Goal: Download file/media

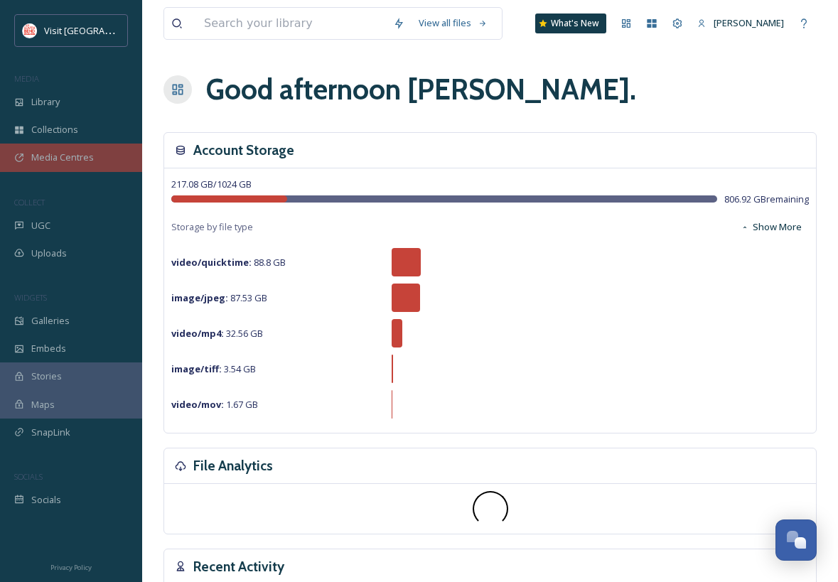
click at [63, 153] on span "Media Centres" at bounding box center [62, 158] width 63 height 14
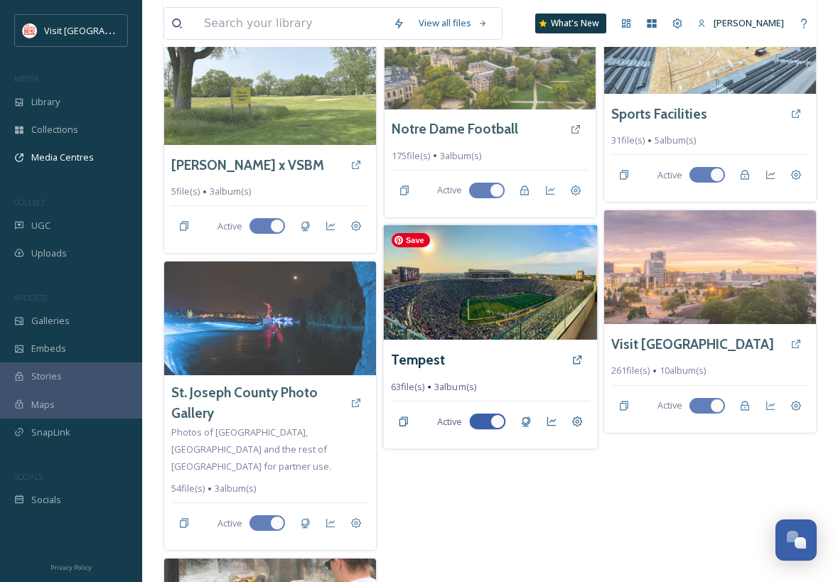
scroll to position [383, 0]
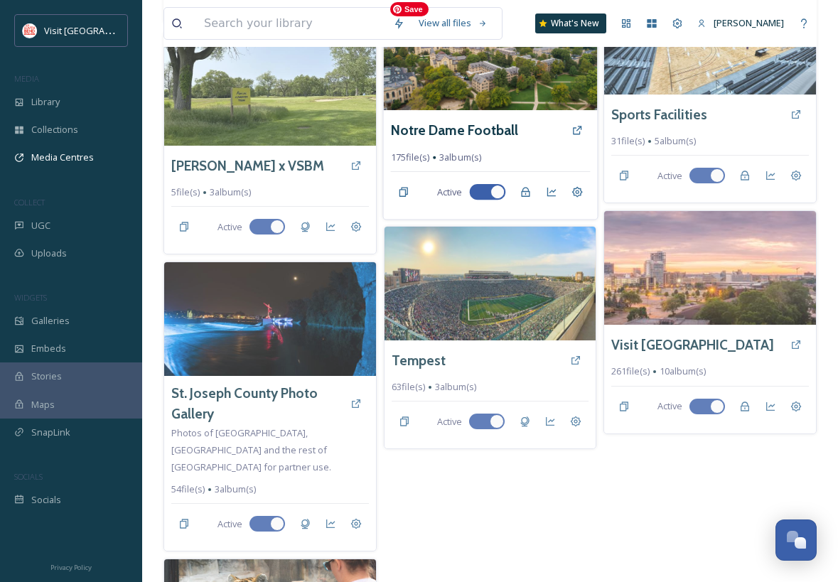
click at [499, 88] on img at bounding box center [490, 52] width 214 height 115
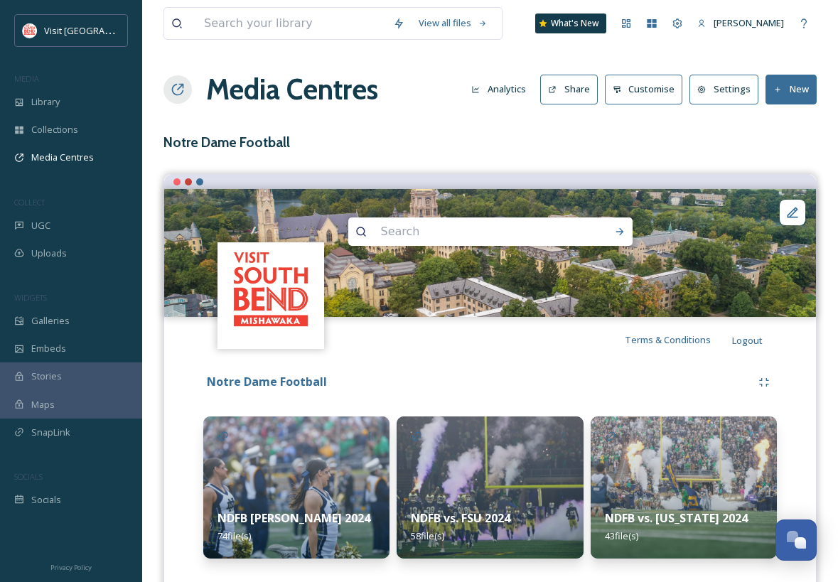
scroll to position [34, 0]
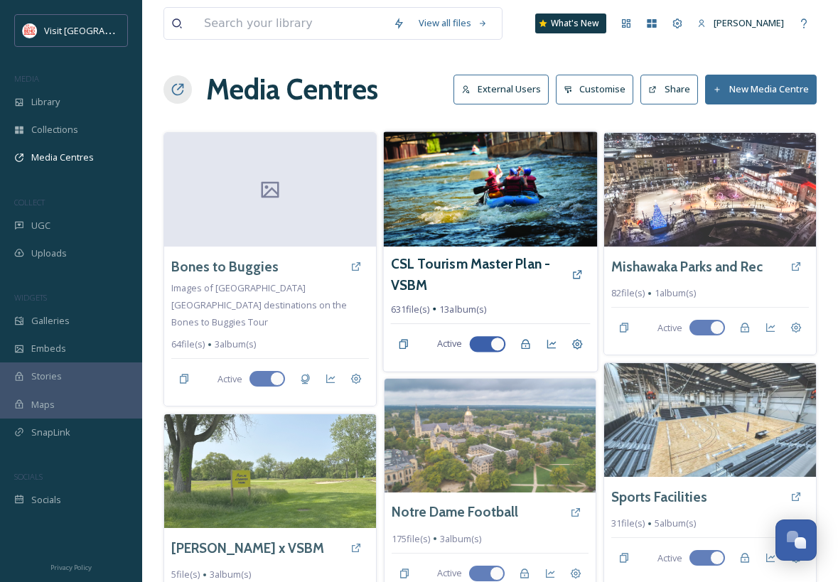
scroll to position [265, 0]
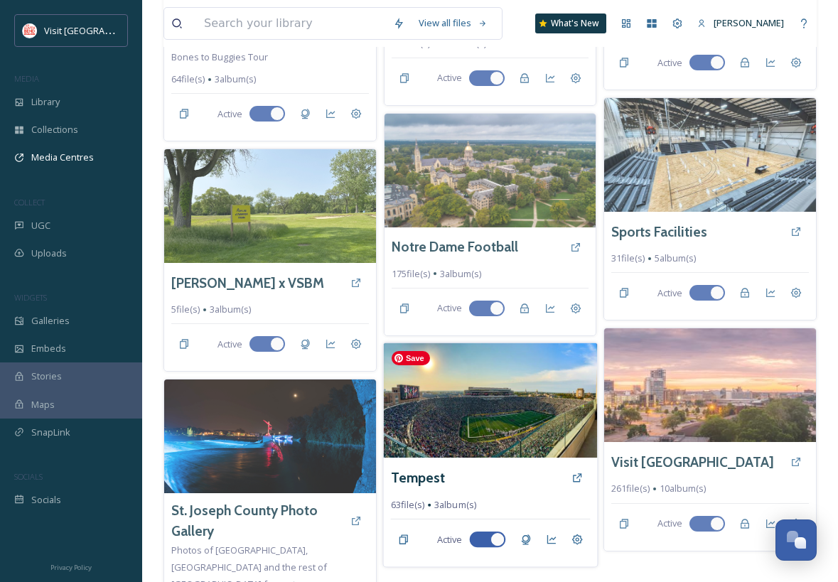
click at [452, 412] on img at bounding box center [490, 400] width 214 height 115
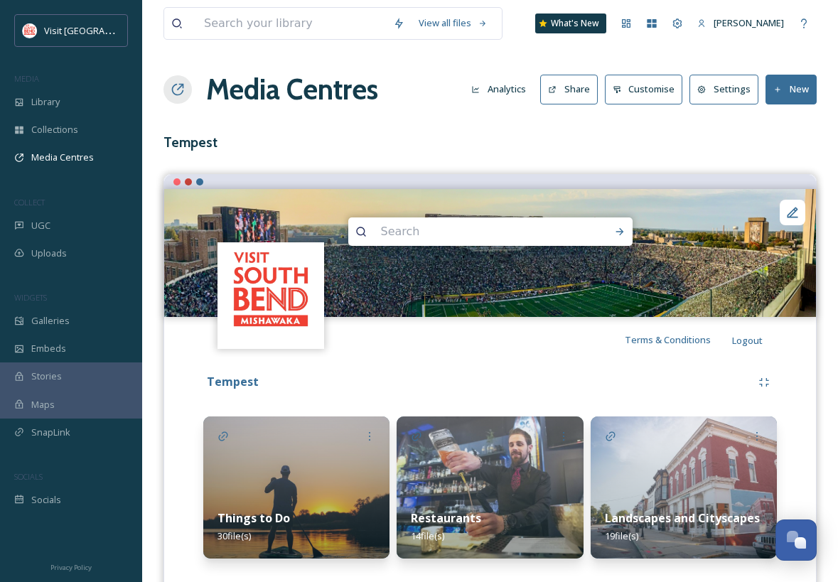
scroll to position [34, 0]
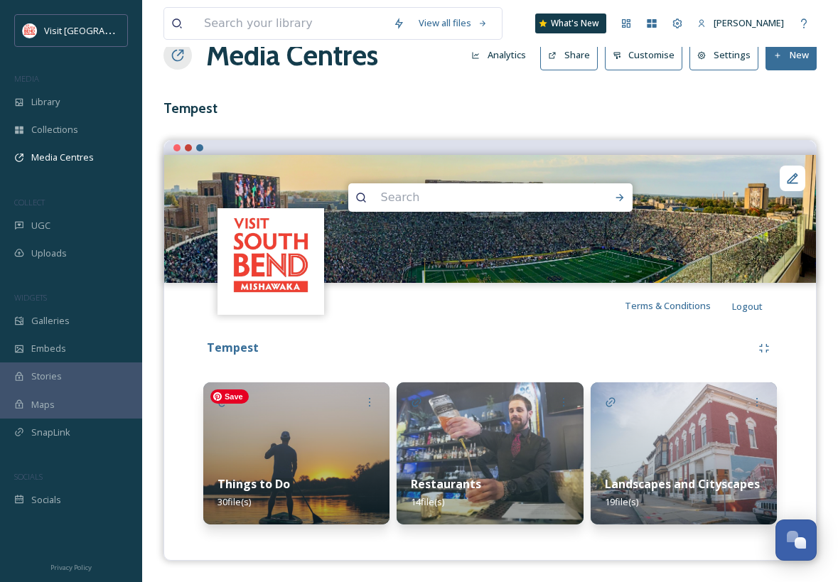
click at [306, 445] on img at bounding box center [296, 454] width 186 height 142
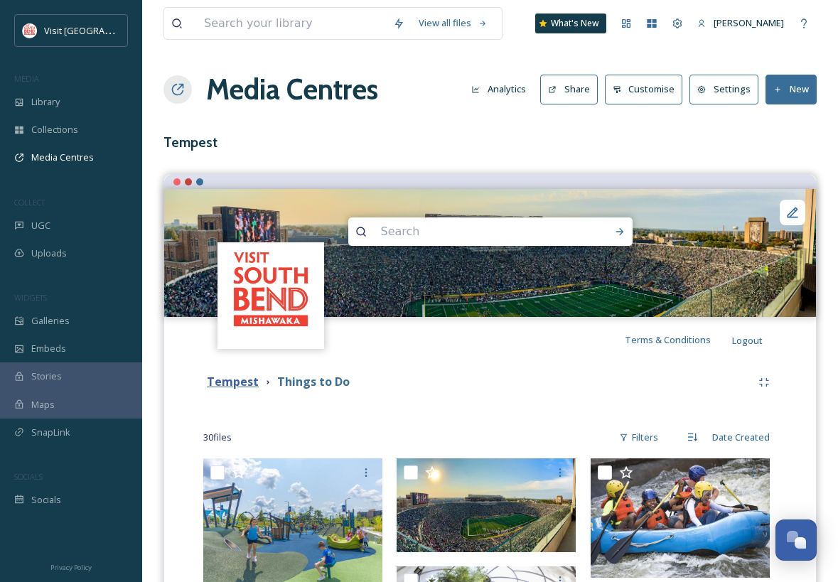
click at [246, 383] on strong "Tempest" at bounding box center [233, 382] width 52 height 16
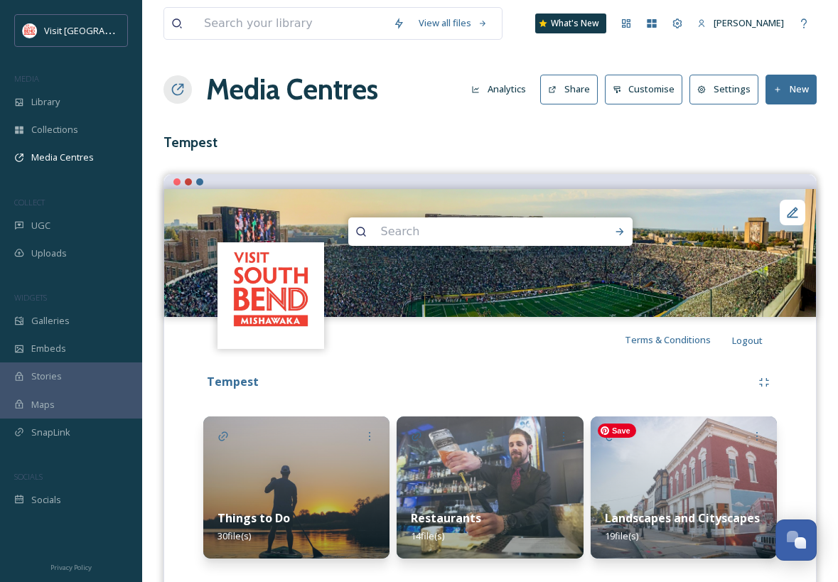
click at [715, 482] on img at bounding box center [684, 488] width 186 height 142
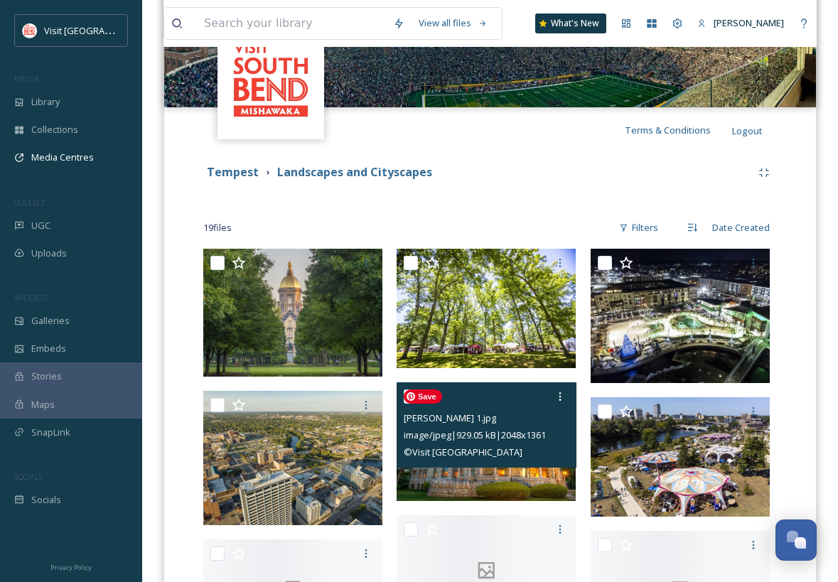
scroll to position [271, 0]
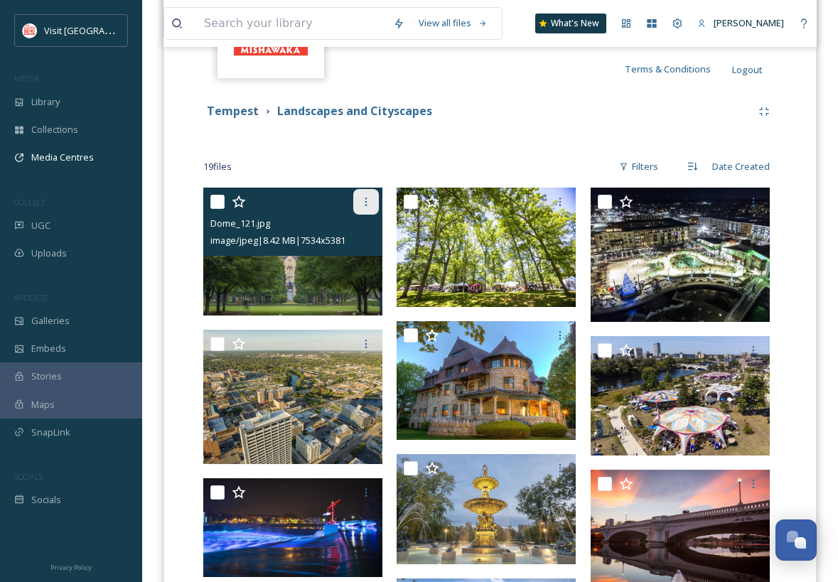
click at [373, 202] on div at bounding box center [366, 202] width 26 height 26
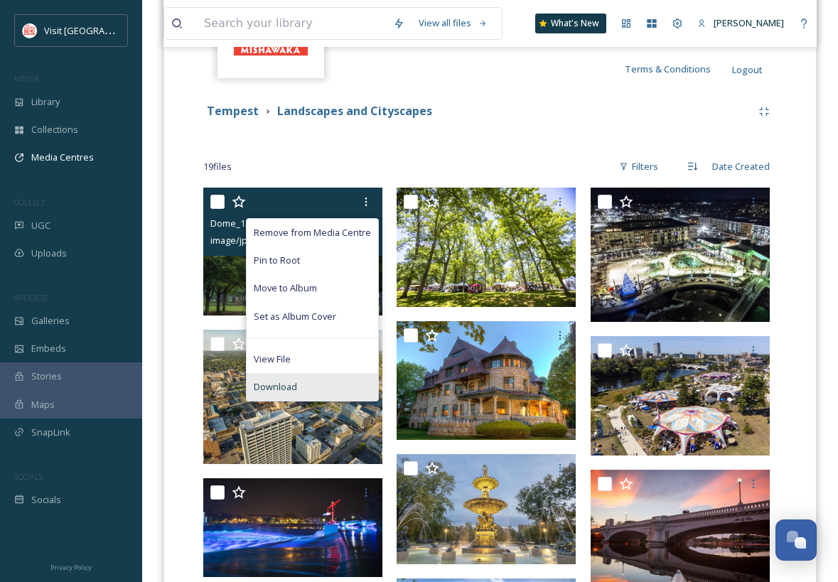
click at [307, 382] on div "Download" at bounding box center [313, 387] width 132 height 28
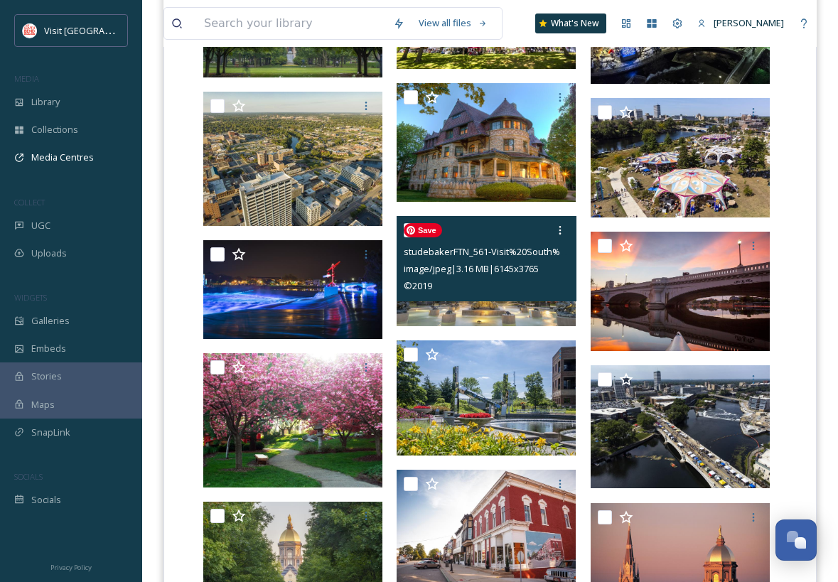
scroll to position [511, 0]
